Goal: Information Seeking & Learning: Learn about a topic

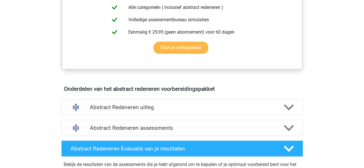
scroll to position [288, 0]
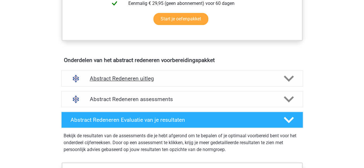
click at [286, 76] on polygon at bounding box center [288, 79] width 10 height 6
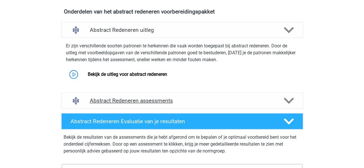
scroll to position [345, 0]
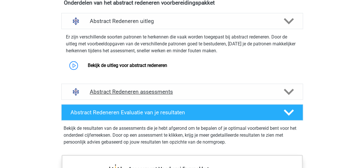
click at [290, 89] on icon at bounding box center [288, 92] width 10 height 10
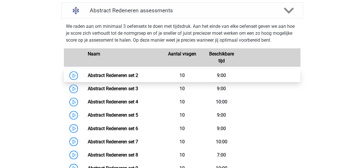
scroll to position [431, 0]
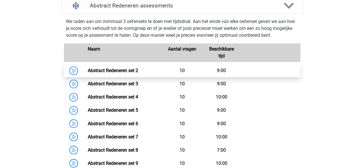
click at [106, 71] on link "Abstract Redeneren set 2" at bounding box center [113, 70] width 50 height 5
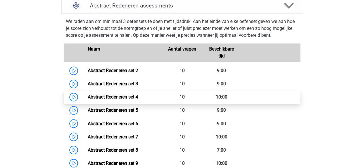
click at [99, 96] on link "Abstract Redeneren set 4" at bounding box center [113, 96] width 50 height 5
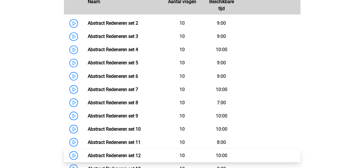
scroll to position [518, 0]
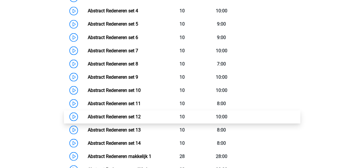
click at [88, 114] on link "Abstract Redeneren set 12" at bounding box center [114, 116] width 53 height 5
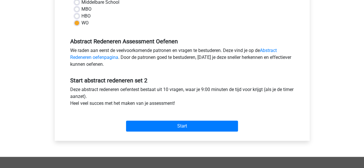
scroll to position [173, 0]
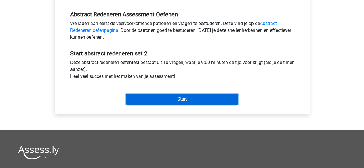
click at [187, 99] on input "Start" at bounding box center [182, 99] width 112 height 11
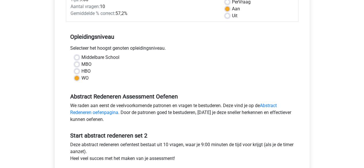
scroll to position [29, 0]
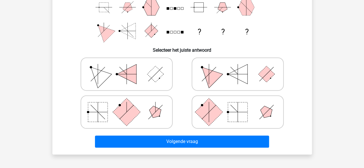
scroll to position [115, 0]
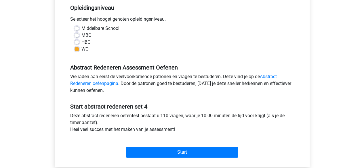
scroll to position [144, 0]
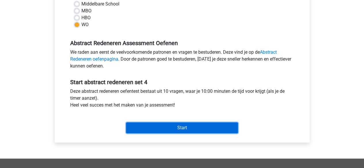
click at [179, 127] on input "Start" at bounding box center [182, 127] width 112 height 11
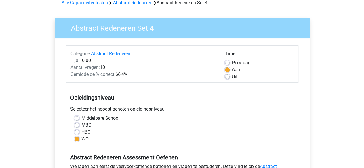
scroll to position [29, 0]
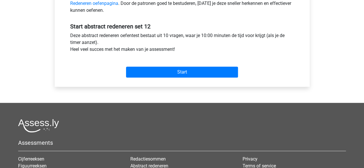
scroll to position [230, 0]
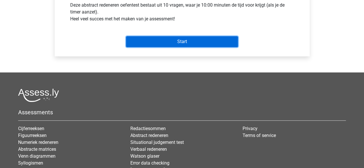
click at [170, 43] on input "Start" at bounding box center [182, 41] width 112 height 11
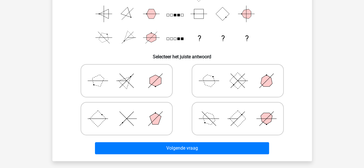
scroll to position [86, 0]
